Goal: Transaction & Acquisition: Purchase product/service

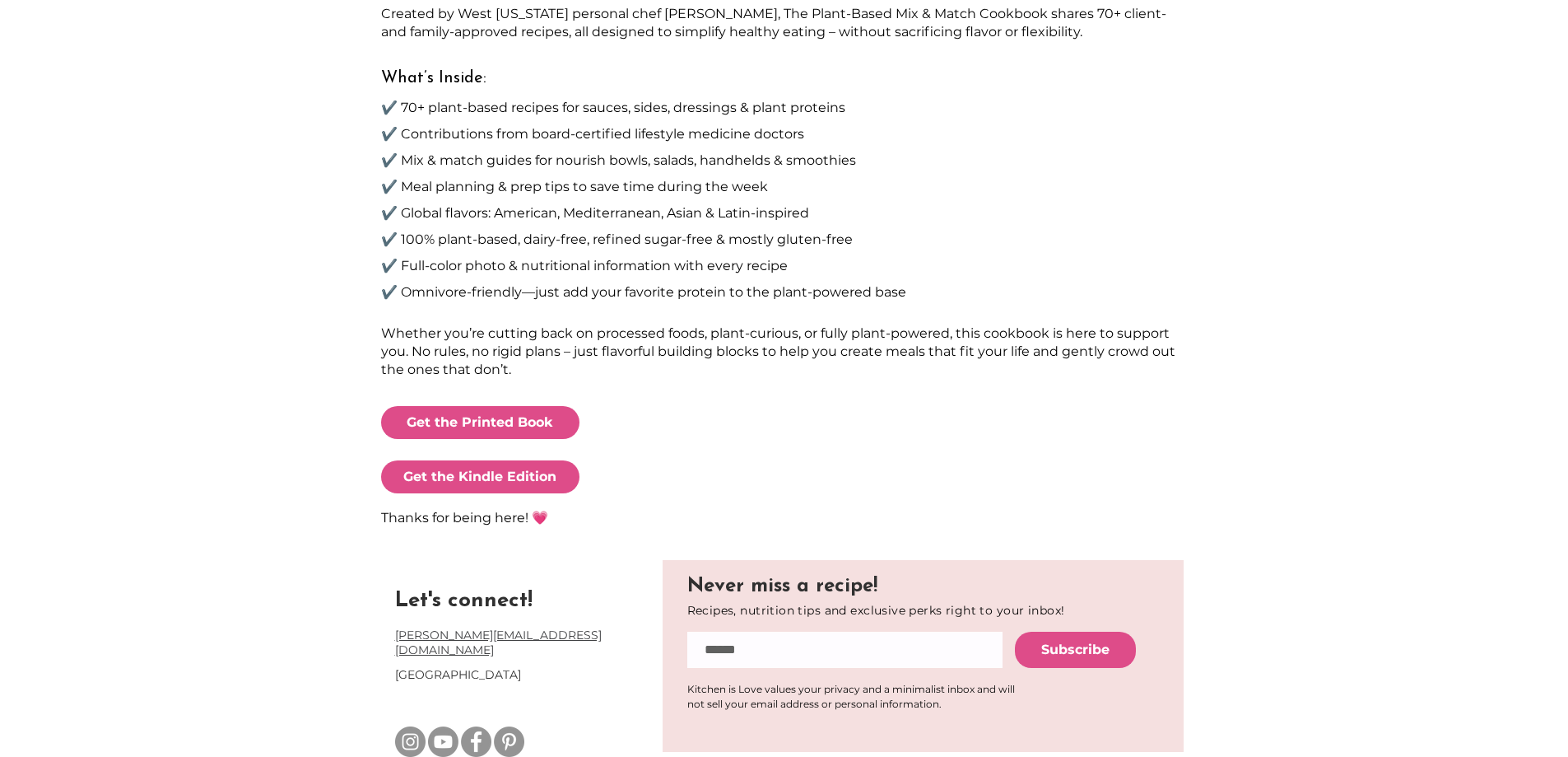
scroll to position [672, 0]
click at [808, 644] on input "email" at bounding box center [845, 649] width 315 height 36
type input "**********"
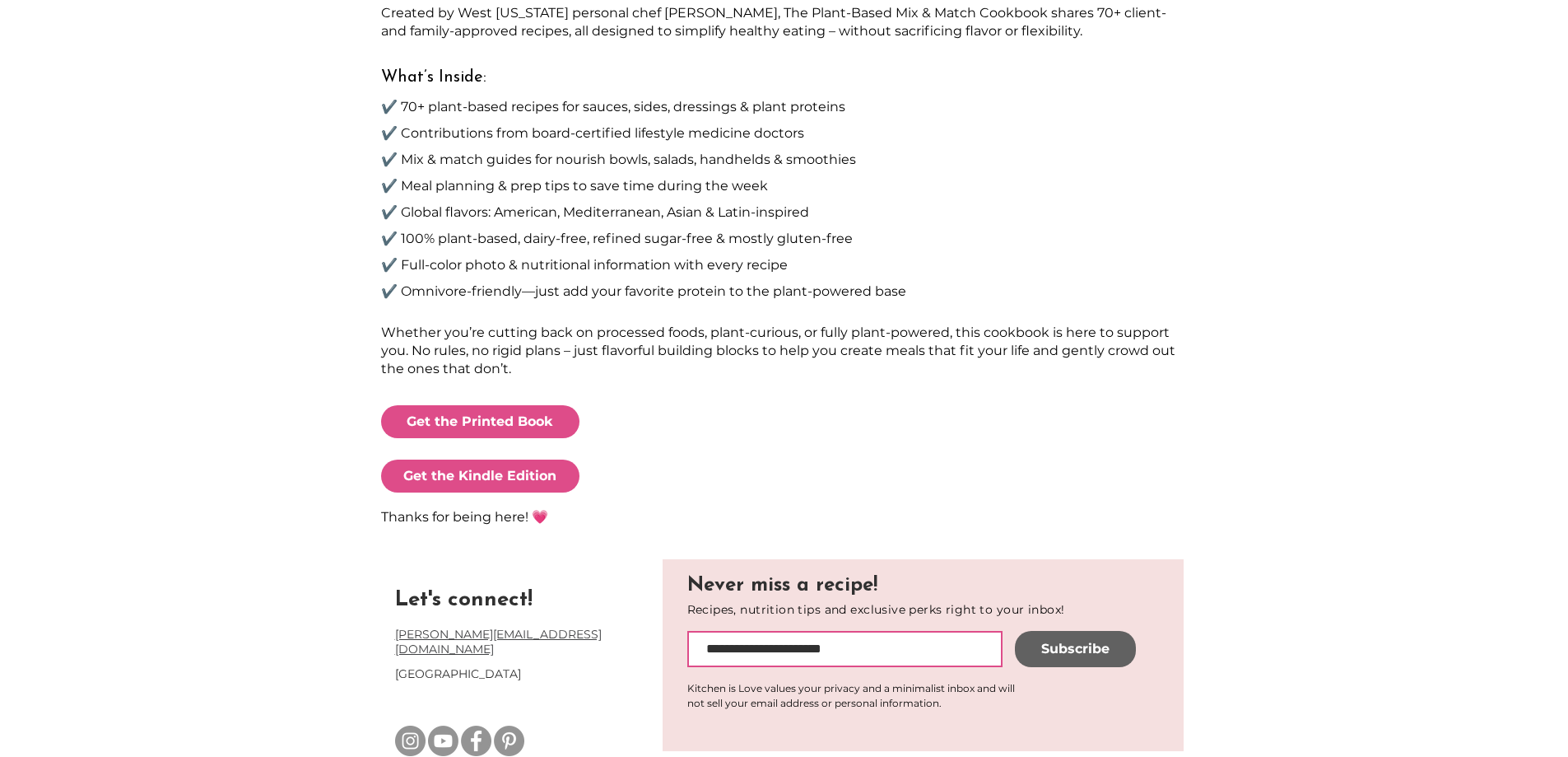
click at [1086, 652] on span "Subscribe" at bounding box center [1076, 649] width 69 height 18
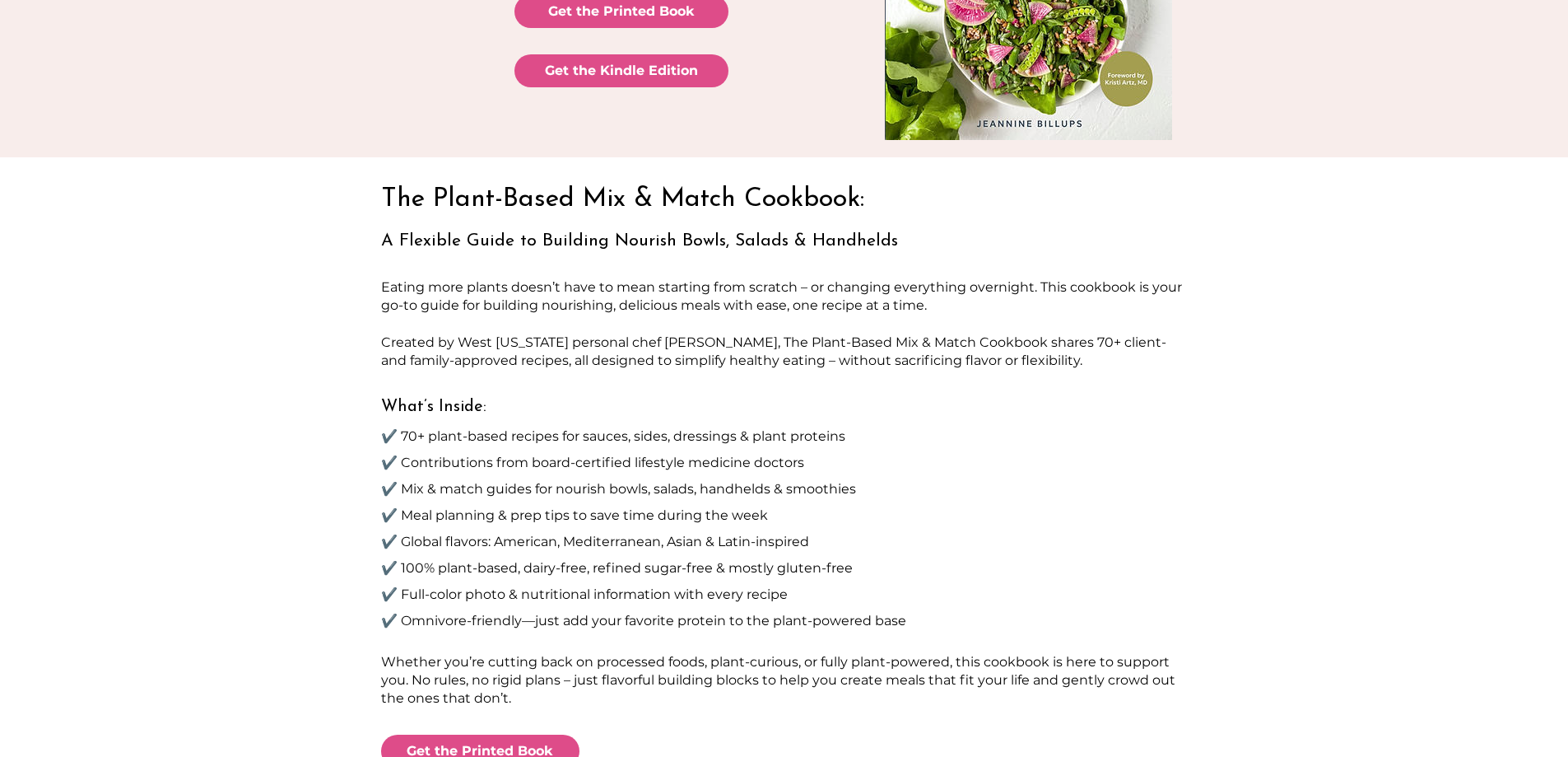
scroll to position [95, 0]
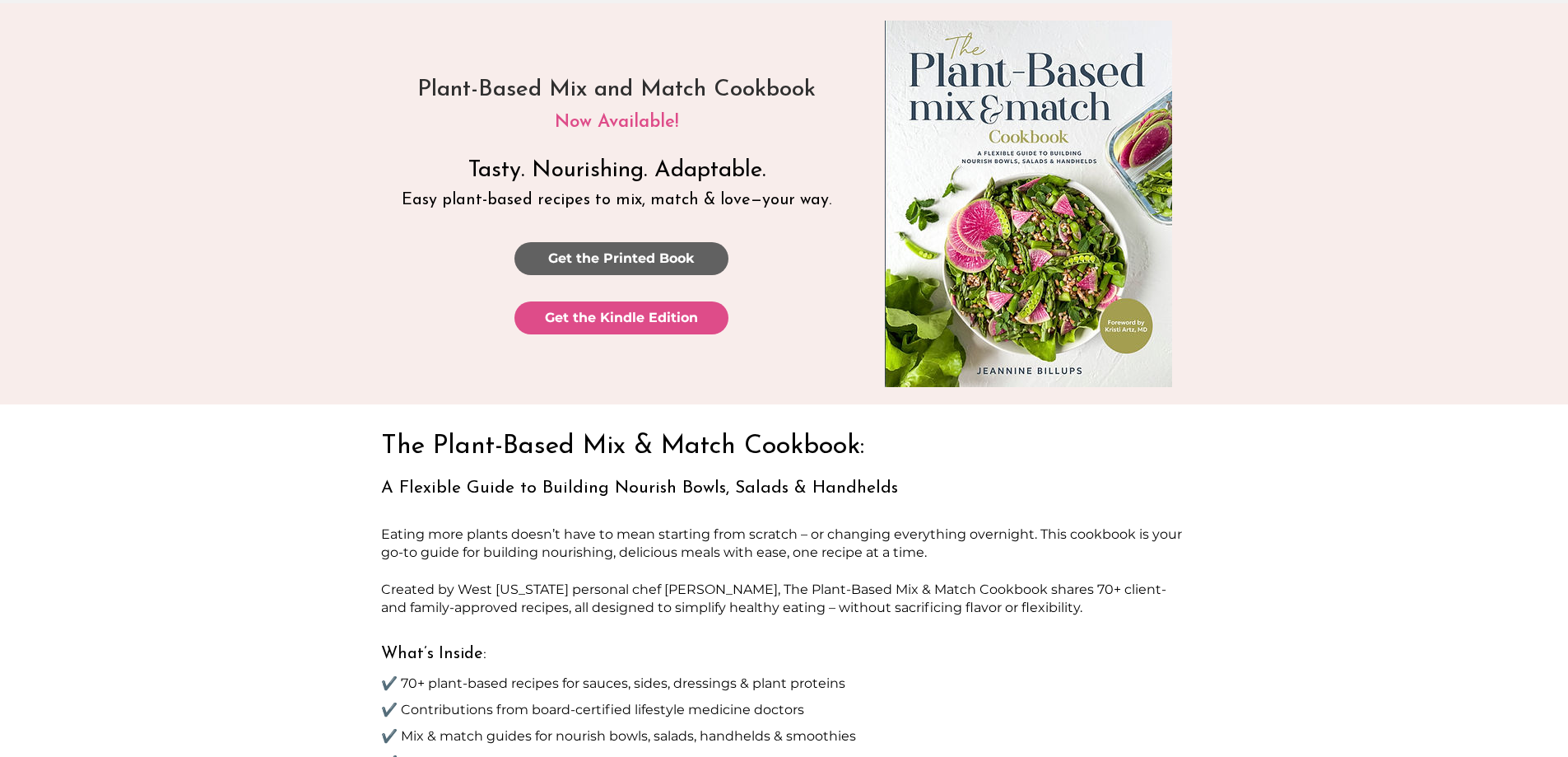
click at [699, 249] on link "Get the Printed Book" at bounding box center [621, 258] width 214 height 33
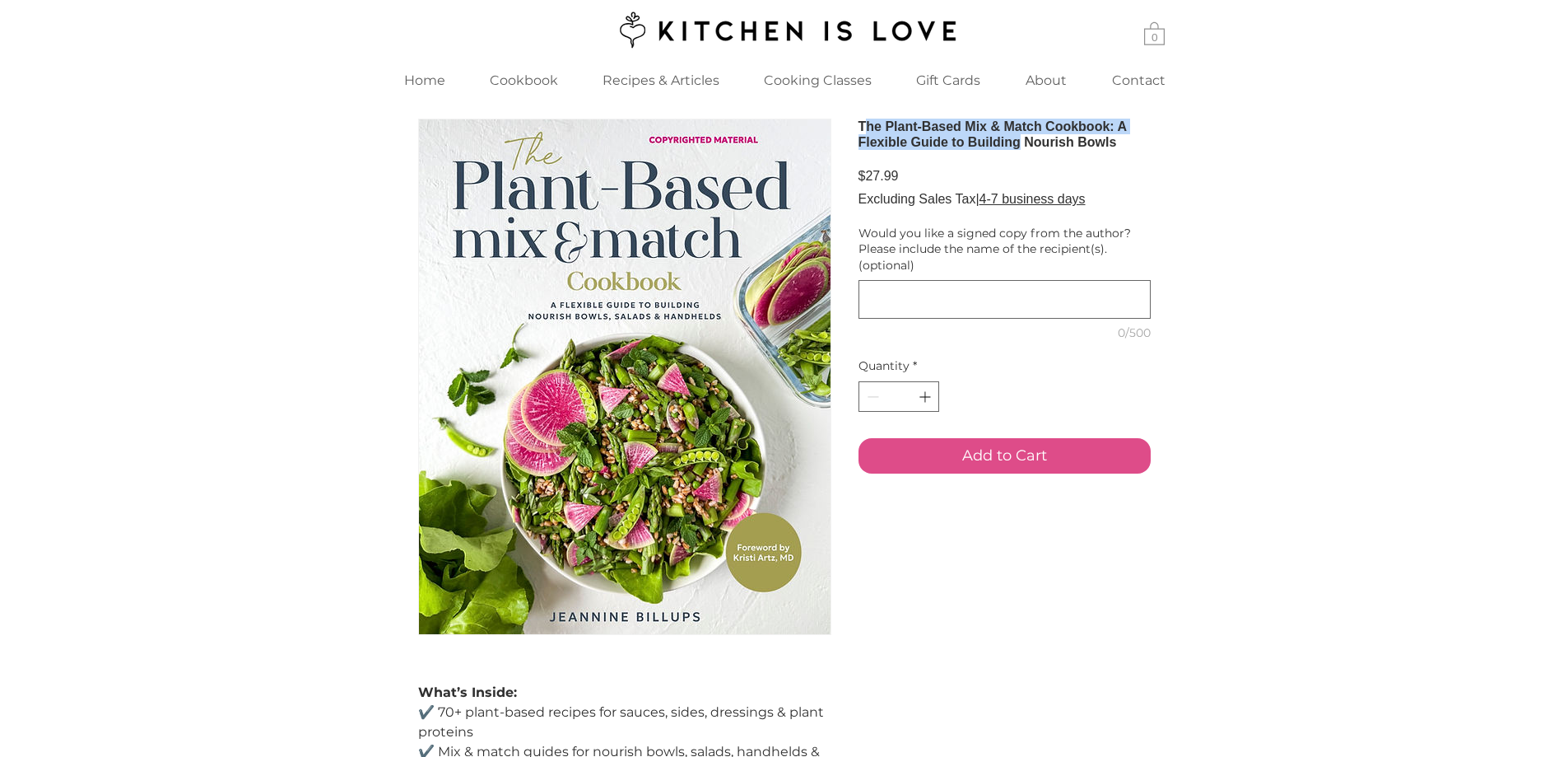
drag, startPoint x: 866, startPoint y: 123, endPoint x: 1157, endPoint y: 173, distance: 295.3
click at [1157, 173] on div "What’s Inside: ✔️ 70+ plant-based recipes for sauces, sides, dressings & plant …" at bounding box center [784, 537] width 1568 height 878
click at [1185, 165] on div "What’s Inside: ✔️ 70+ plant-based recipes for sauces, sides, dressings & plant …" at bounding box center [784, 537] width 1568 height 878
drag, startPoint x: 853, startPoint y: 125, endPoint x: 1158, endPoint y: 202, distance: 314.6
click at [1158, 202] on div "What’s Inside: ✔️ 70+ plant-based recipes for sauces, sides, dressings & plant …" at bounding box center [784, 537] width 1568 height 878
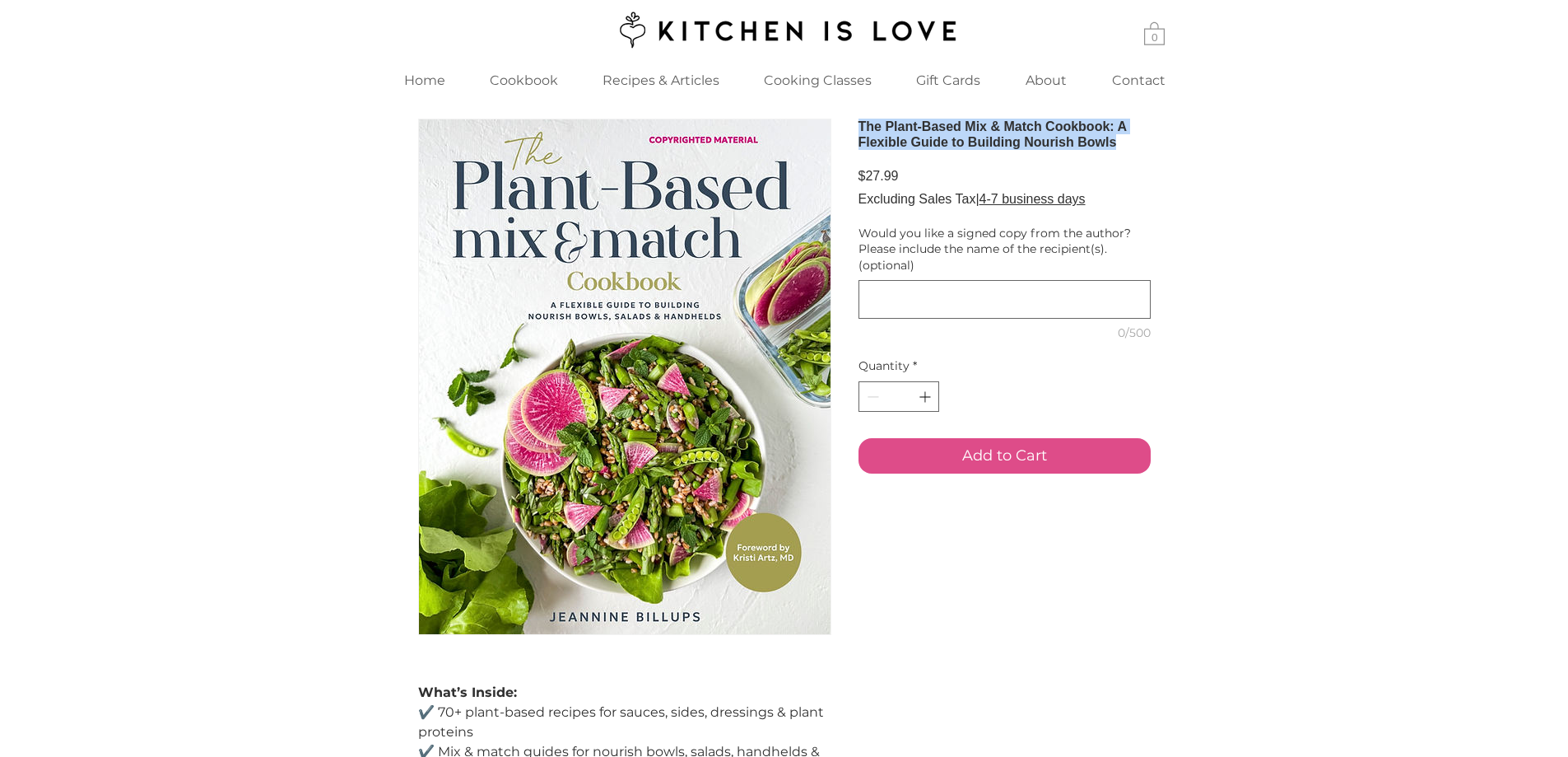
copy h1 "The Plant-Based Mix & Match Cookbook: A Flexible Guide to Building Nourish Bowls"
